Goal: Transaction & Acquisition: Book appointment/travel/reservation

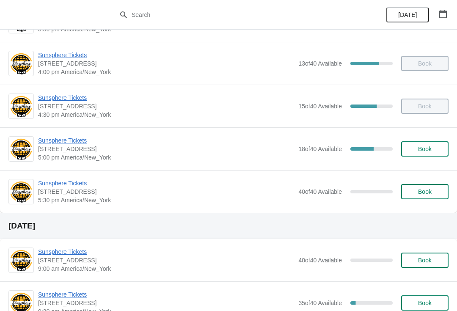
scroll to position [465, 0]
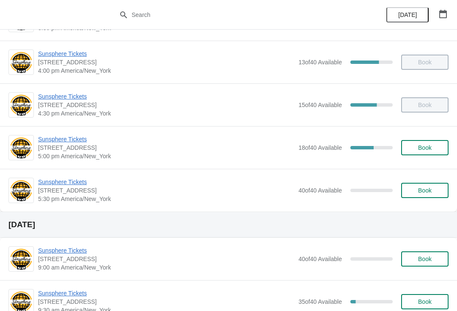
click at [436, 134] on div "Sunsphere Tickets 810 Clinch Avenue, Knoxville, TN, USA 5:00 pm America/New_Yor…" at bounding box center [228, 147] width 457 height 43
click at [426, 144] on span "Book" at bounding box center [425, 147] width 14 height 7
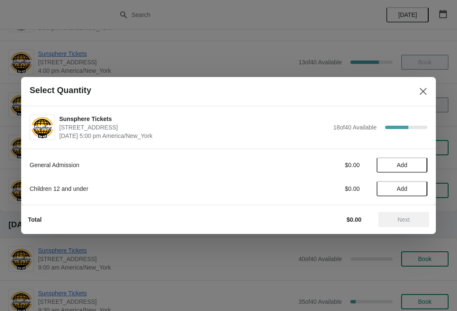
click at [416, 158] on button "Add" at bounding box center [402, 165] width 51 height 15
click at [420, 169] on icon at bounding box center [416, 165] width 9 height 9
click at [408, 221] on span "Next" at bounding box center [404, 219] width 12 height 7
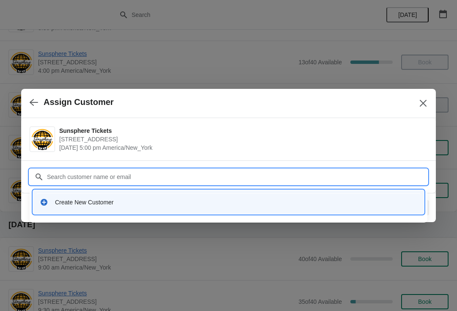
click at [180, 210] on div "Create New Customer" at bounding box center [228, 202] width 384 height 17
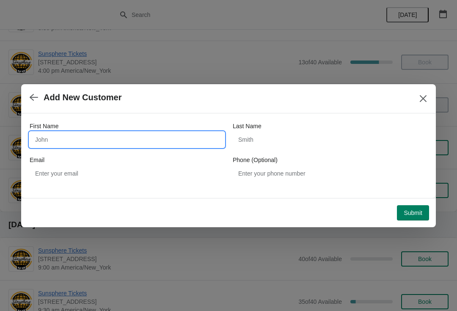
click at [138, 142] on input "First Name" at bounding box center [127, 139] width 195 height 15
type input "W"
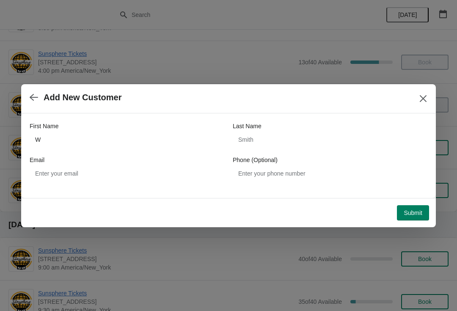
click at [414, 210] on span "Submit" at bounding box center [413, 213] width 19 height 7
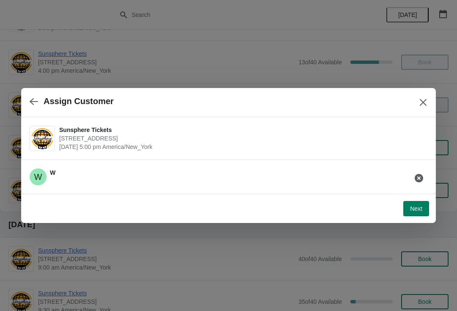
click at [422, 202] on button "Next" at bounding box center [417, 208] width 26 height 15
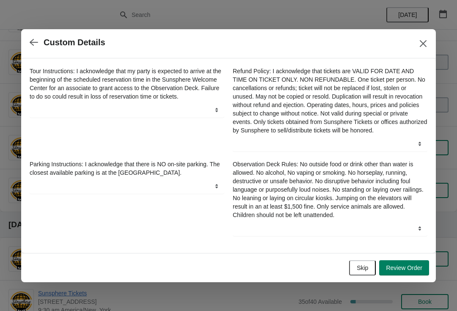
click at [373, 270] on button "Skip" at bounding box center [362, 267] width 27 height 15
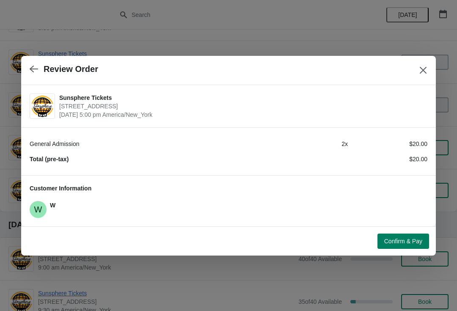
click at [398, 242] on span "Confirm & Pay" at bounding box center [403, 241] width 38 height 7
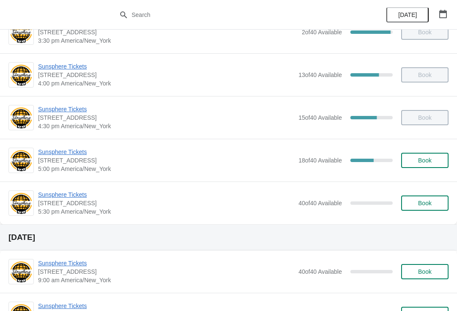
scroll to position [454, 0]
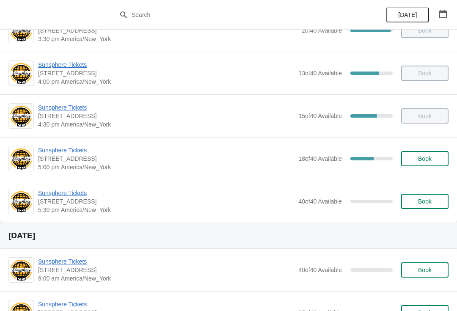
click at [430, 156] on span "Book" at bounding box center [425, 158] width 14 height 7
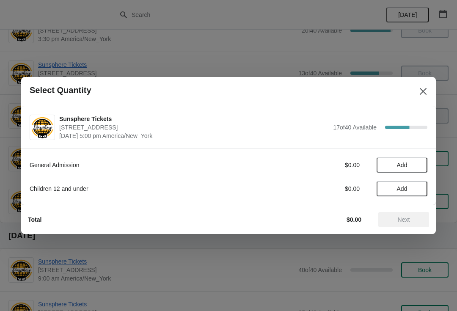
click at [414, 165] on span "Add" at bounding box center [402, 165] width 36 height 7
click at [417, 169] on icon at bounding box center [416, 165] width 9 height 9
click at [420, 164] on icon at bounding box center [416, 165] width 9 height 9
click at [418, 164] on icon at bounding box center [416, 165] width 9 height 9
click at [413, 189] on span "Add" at bounding box center [402, 188] width 36 height 7
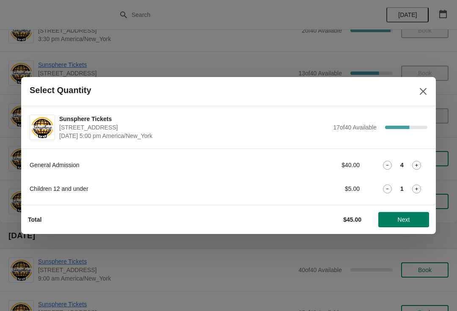
click at [417, 213] on button "Next" at bounding box center [404, 219] width 51 height 15
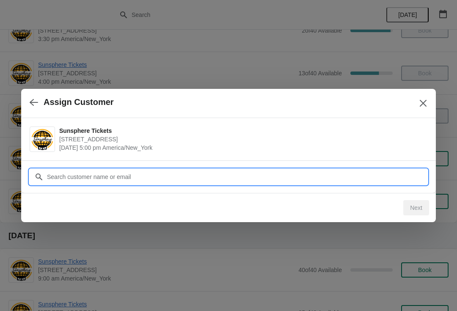
click at [351, 170] on input "Customer" at bounding box center [237, 176] width 381 height 15
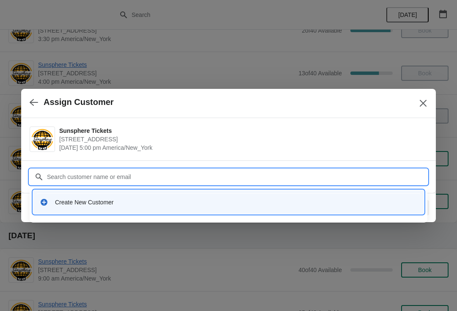
click at [137, 207] on div "Create New Customer" at bounding box center [228, 202] width 384 height 17
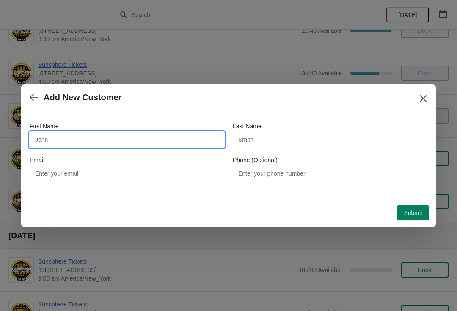
click at [111, 136] on input "First Name" at bounding box center [127, 139] width 195 height 15
type input "W"
click at [412, 202] on div "Submit" at bounding box center [227, 211] width 405 height 19
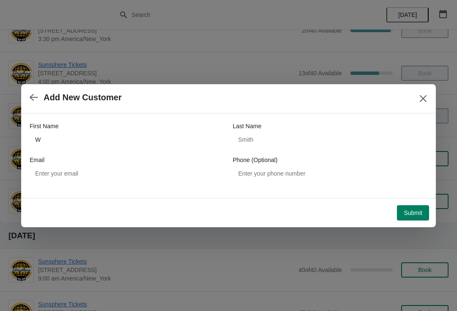
click at [412, 213] on span "Submit" at bounding box center [413, 213] width 19 height 7
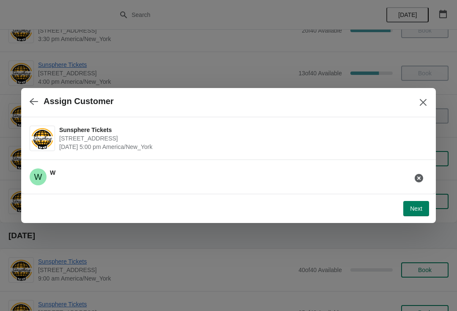
click at [415, 203] on button "Next" at bounding box center [417, 208] width 26 height 15
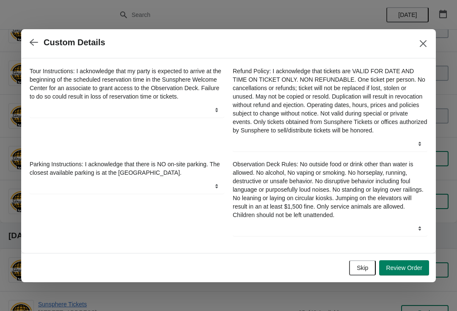
click at [366, 269] on span "Skip" at bounding box center [362, 268] width 11 height 7
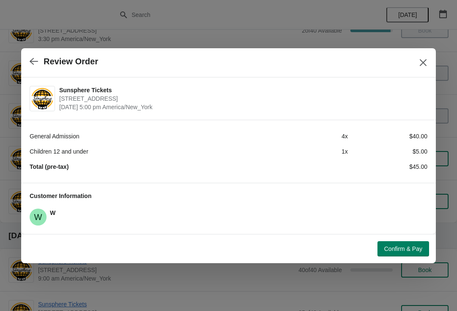
click at [401, 244] on button "Confirm & Pay" at bounding box center [404, 248] width 52 height 15
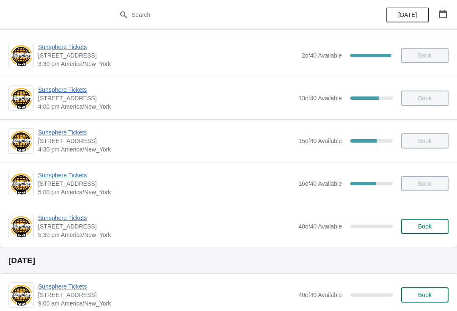
scroll to position [439, 0]
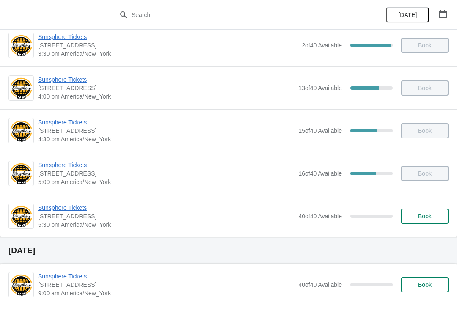
click at [438, 215] on span "Book" at bounding box center [425, 216] width 32 height 7
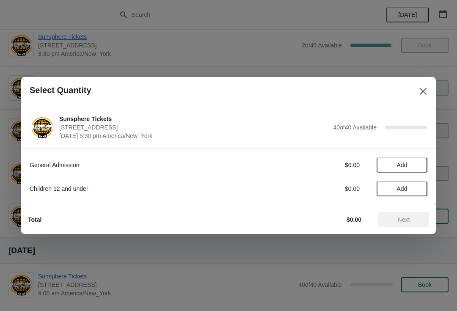
click at [419, 162] on span "Add" at bounding box center [402, 165] width 36 height 7
click at [417, 168] on icon at bounding box center [416, 165] width 9 height 9
click at [402, 225] on button "Next" at bounding box center [404, 219] width 51 height 15
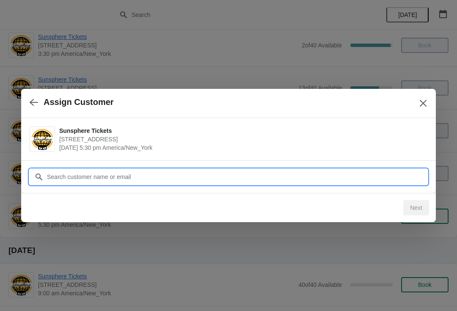
click at [366, 178] on input "Customer" at bounding box center [237, 176] width 381 height 15
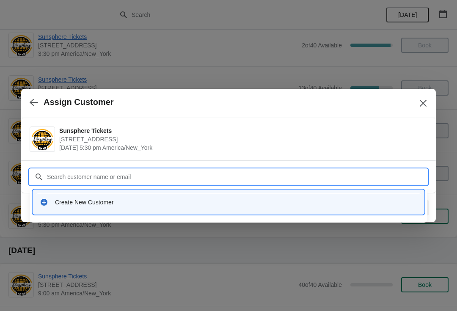
click at [171, 205] on div "Create New Customer" at bounding box center [236, 202] width 362 height 8
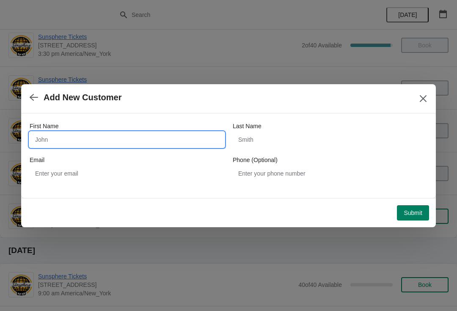
click at [117, 147] on input "First Name" at bounding box center [127, 139] width 195 height 15
type input "W"
click at [409, 202] on div "Submit" at bounding box center [227, 211] width 405 height 19
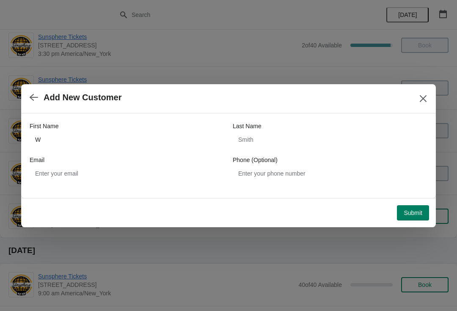
click at [407, 213] on span "Submit" at bounding box center [413, 213] width 19 height 7
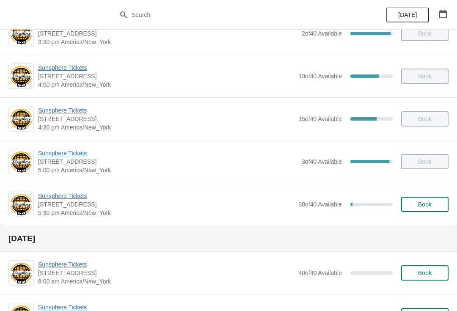
scroll to position [473, 0]
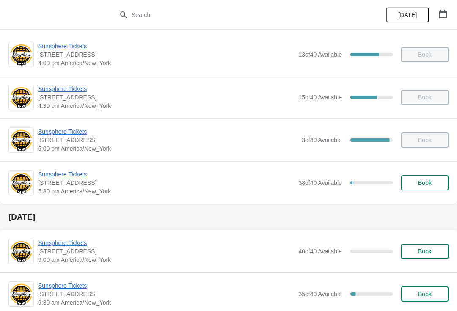
click at [419, 185] on span "Book" at bounding box center [425, 183] width 14 height 7
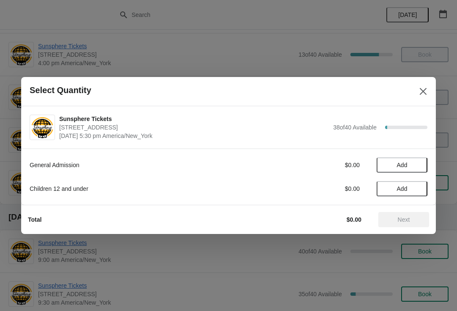
click at [422, 166] on button "Add" at bounding box center [402, 165] width 51 height 15
click at [417, 167] on icon at bounding box center [416, 165] width 9 height 9
click at [402, 213] on button "Next" at bounding box center [404, 219] width 51 height 15
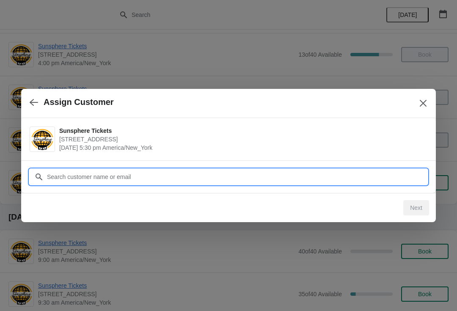
click at [362, 180] on input "Customer" at bounding box center [237, 176] width 381 height 15
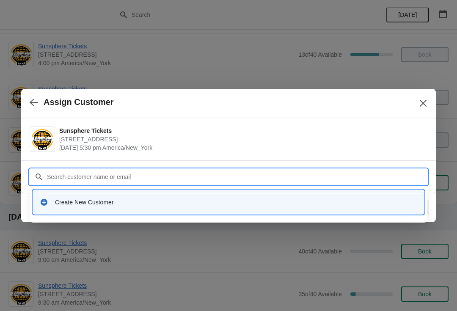
click at [216, 204] on div "Create New Customer" at bounding box center [236, 202] width 362 height 8
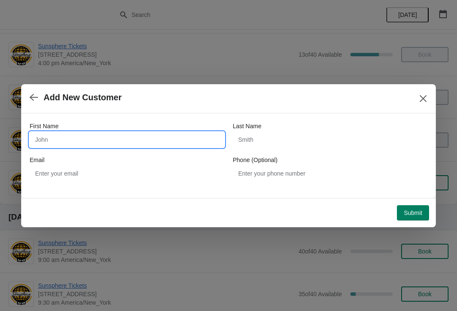
click at [105, 142] on input "First Name" at bounding box center [127, 139] width 195 height 15
type input "W"
click at [409, 203] on div "Submit" at bounding box center [227, 211] width 405 height 19
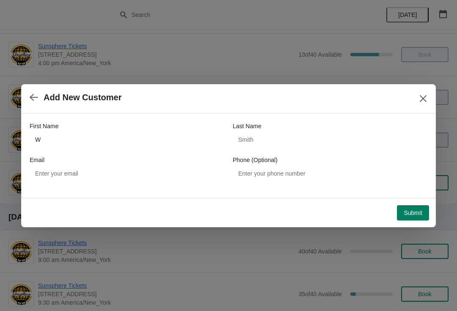
click at [419, 210] on span "Submit" at bounding box center [413, 213] width 19 height 7
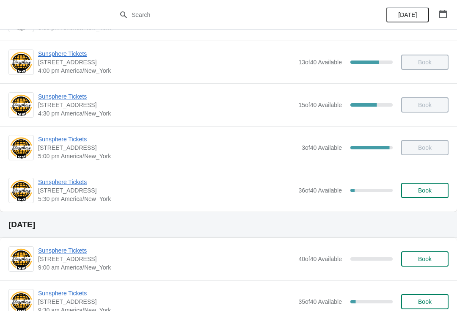
scroll to position [469, 0]
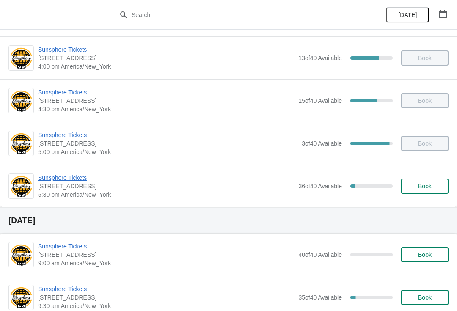
click at [426, 190] on span "Book" at bounding box center [425, 186] width 14 height 7
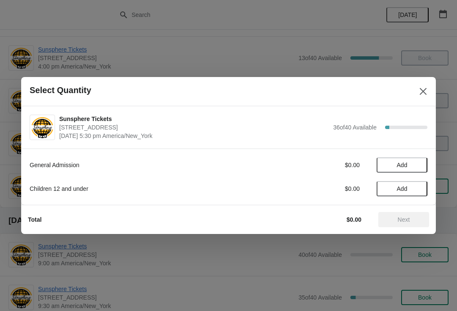
click at [412, 166] on span "Add" at bounding box center [402, 165] width 36 height 7
click at [407, 186] on span "Add" at bounding box center [402, 188] width 11 height 7
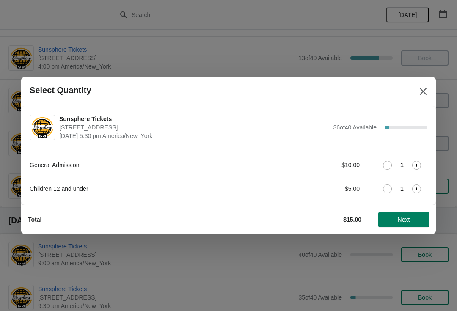
click at [397, 218] on span "Next" at bounding box center [403, 219] width 37 height 7
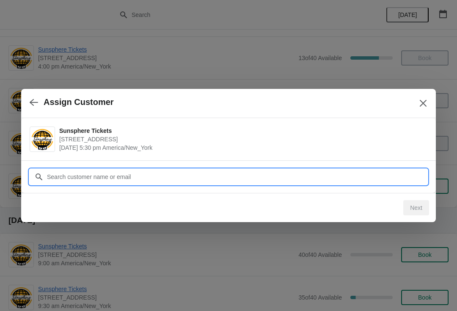
click at [349, 176] on input "Customer" at bounding box center [237, 176] width 381 height 15
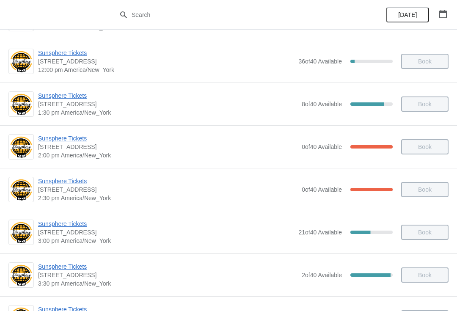
scroll to position [285, 0]
